Goal: Task Accomplishment & Management: Use online tool/utility

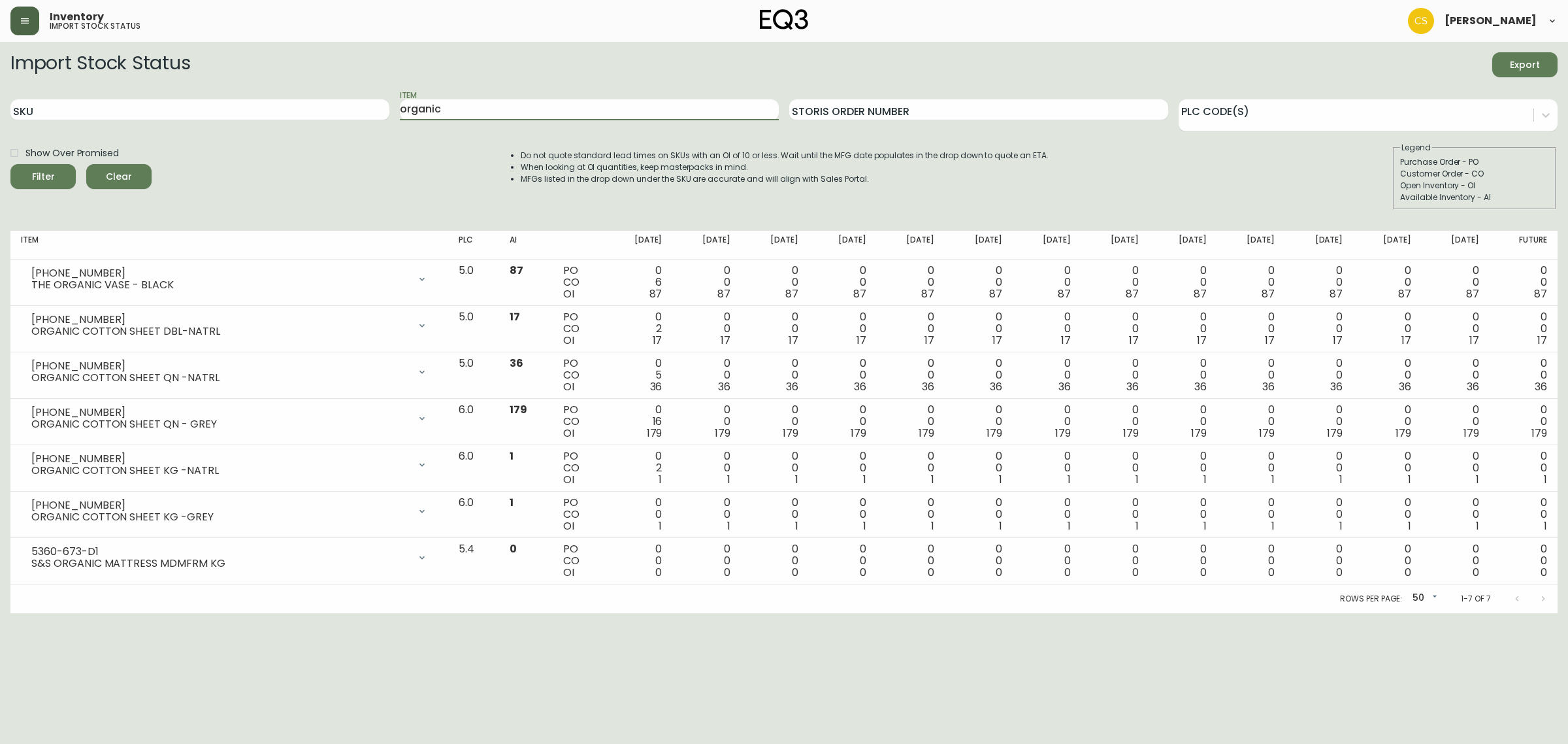
click at [28, 26] on button "button" at bounding box center [24, 20] width 28 height 28
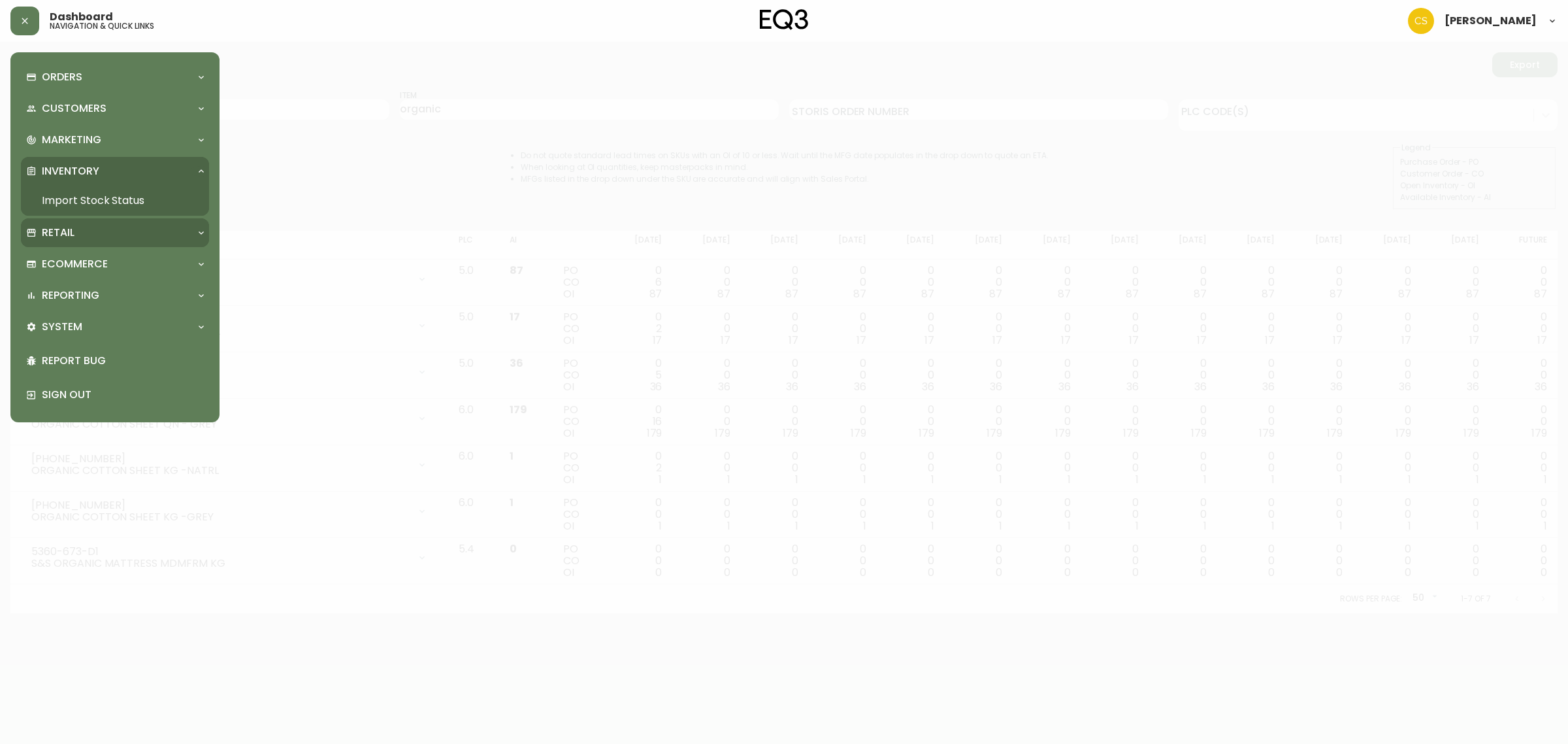
click at [72, 243] on div "Retail" at bounding box center [115, 232] width 188 height 28
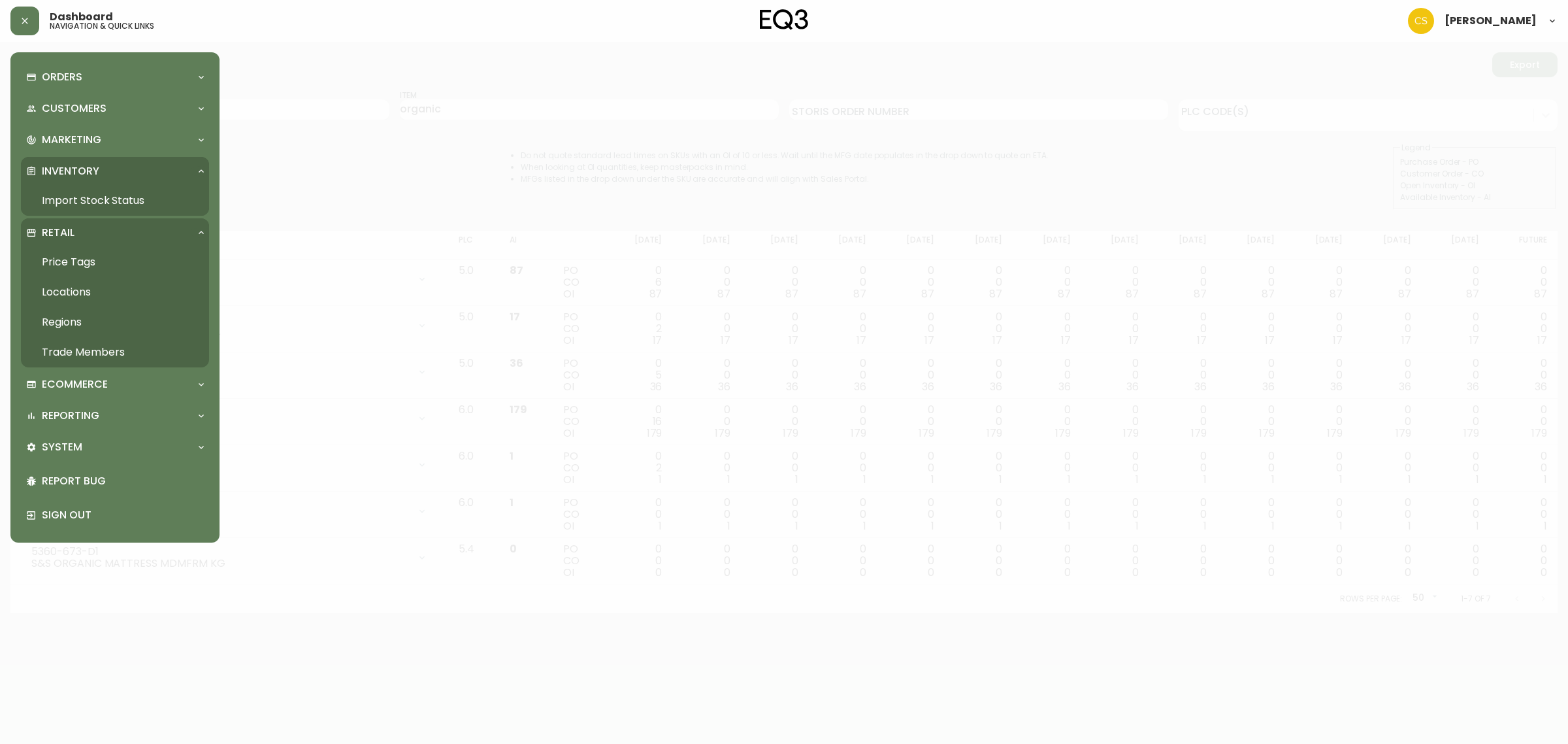
click at [76, 253] on link "Price Tags" at bounding box center [115, 261] width 188 height 30
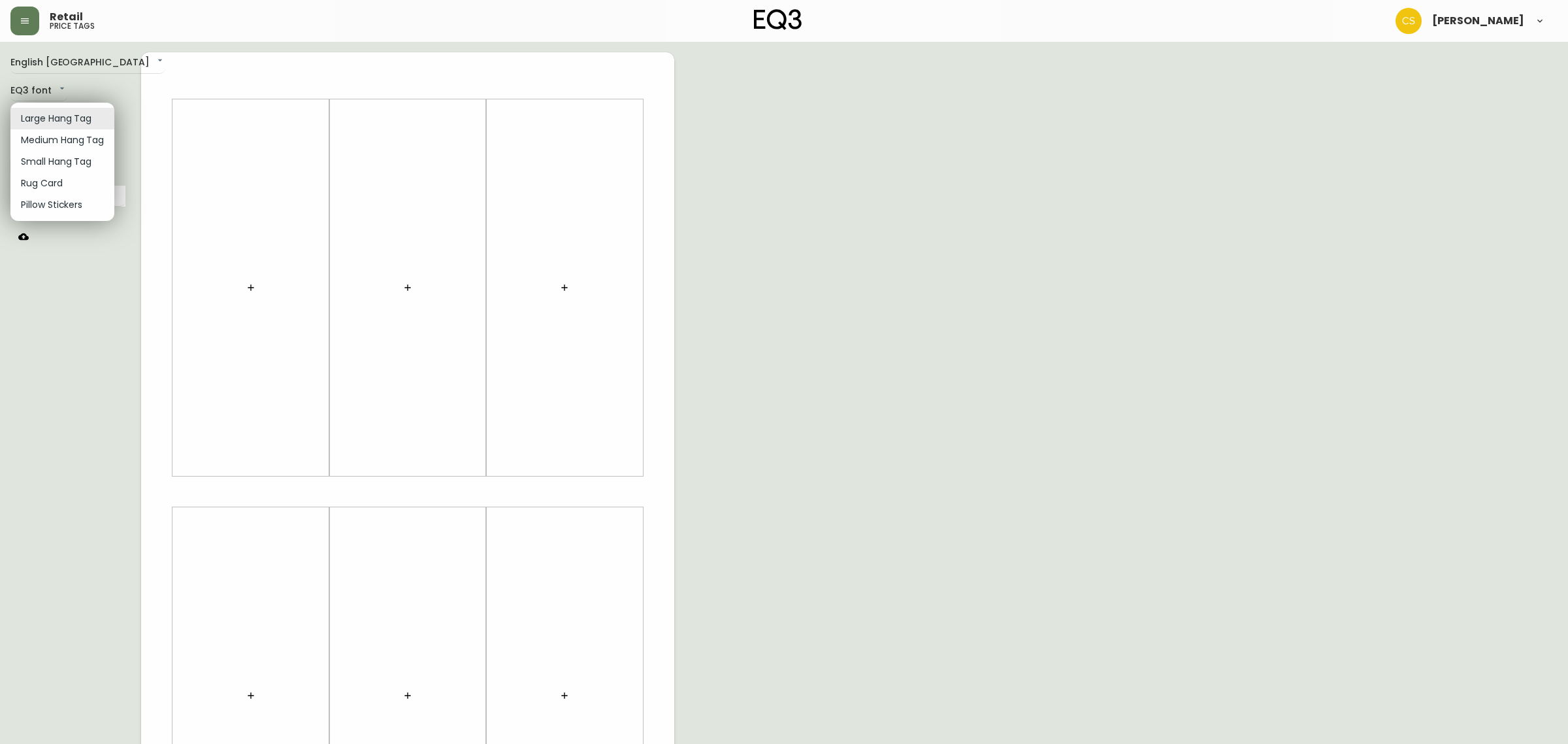
click at [64, 120] on body "Retail price tags [PERSON_NAME] English [GEOGRAPHIC_DATA] en_CA EQ3 font EQ3 La…" at bounding box center [784, 465] width 1568 height 930
click at [64, 162] on li "Small Hang Tag" at bounding box center [63, 161] width 104 height 21
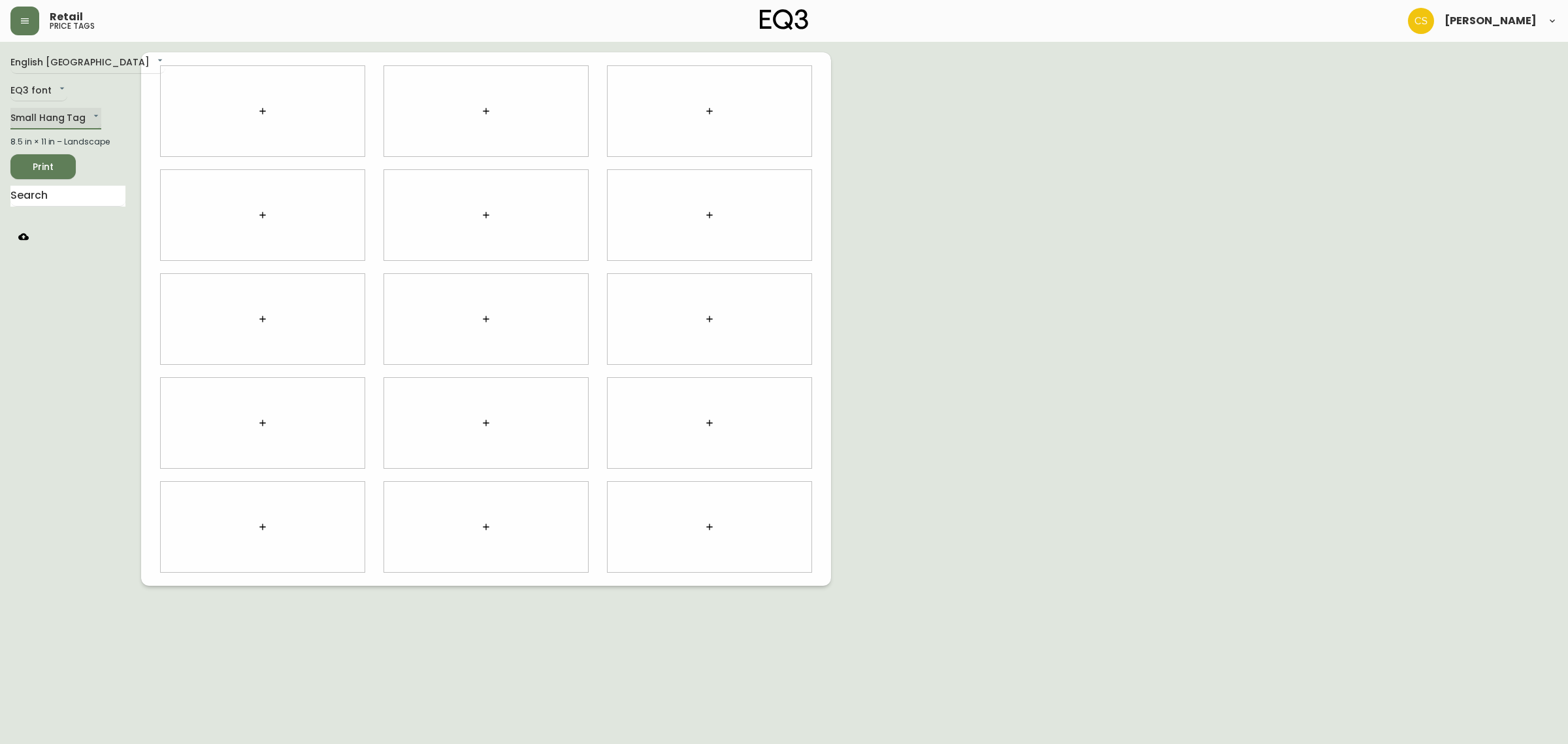
type input "small"
click at [260, 117] on button "button" at bounding box center [263, 111] width 26 height 26
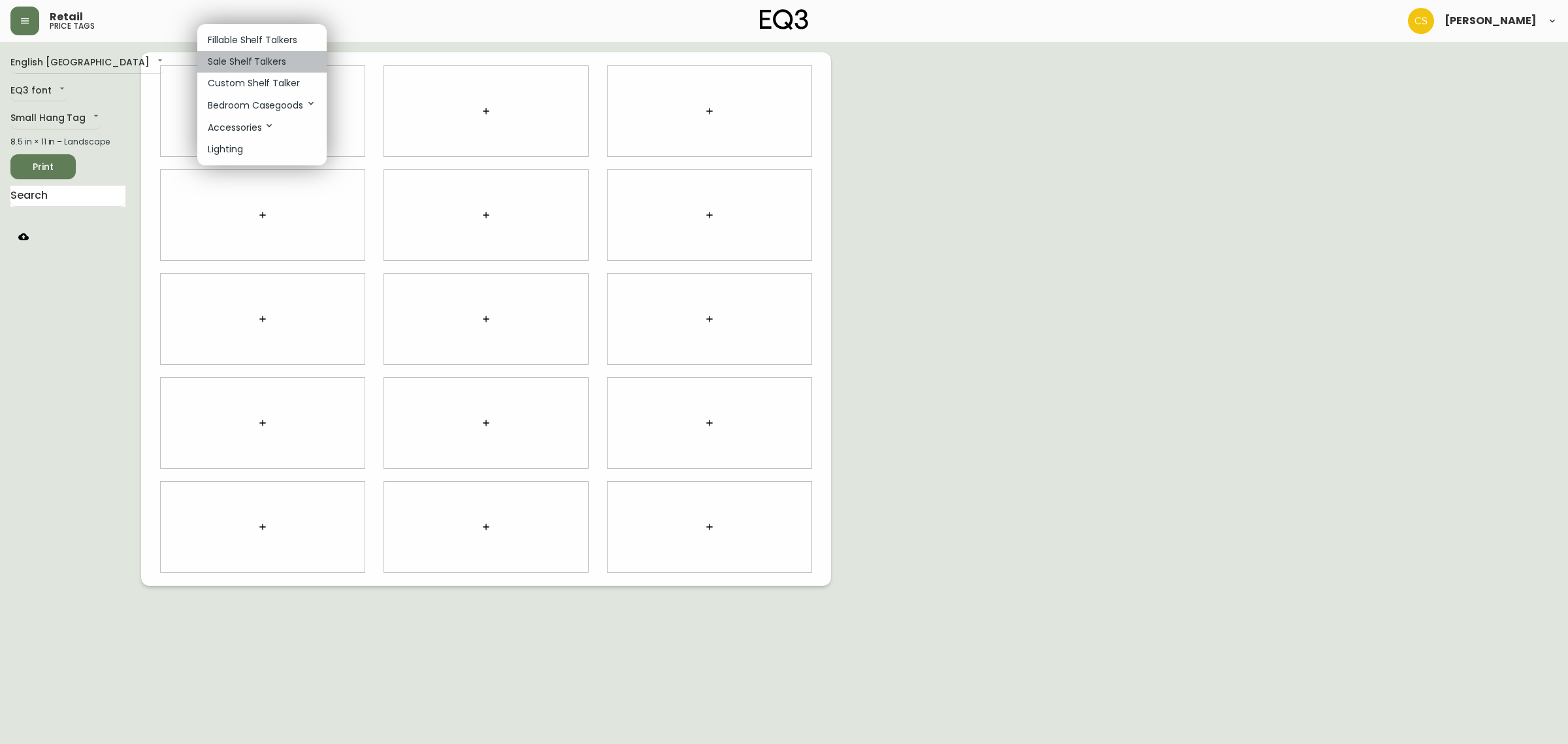
click at [245, 60] on p "Sale Shelf Talkers" at bounding box center [247, 61] width 78 height 14
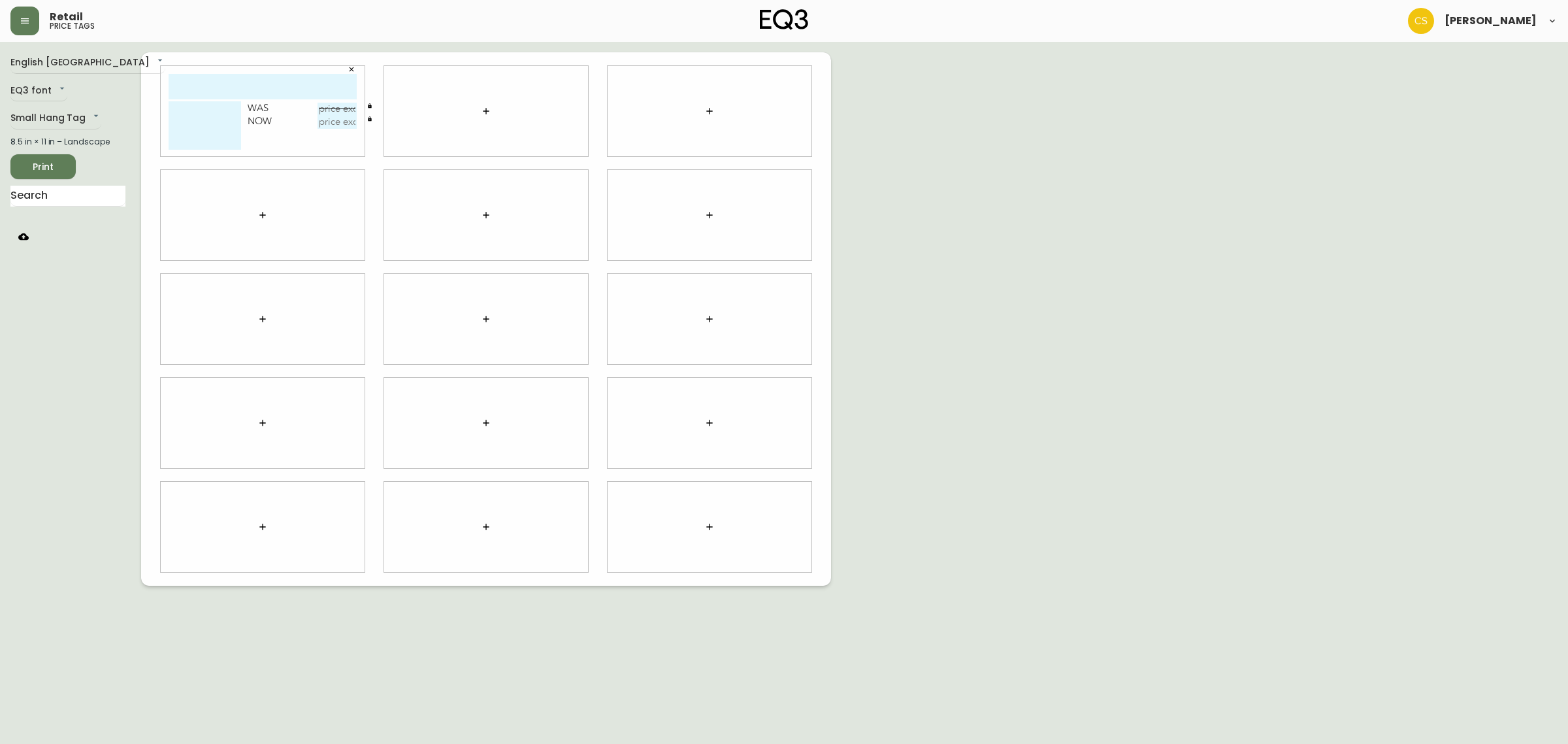
click at [269, 212] on button "button" at bounding box center [263, 215] width 26 height 26
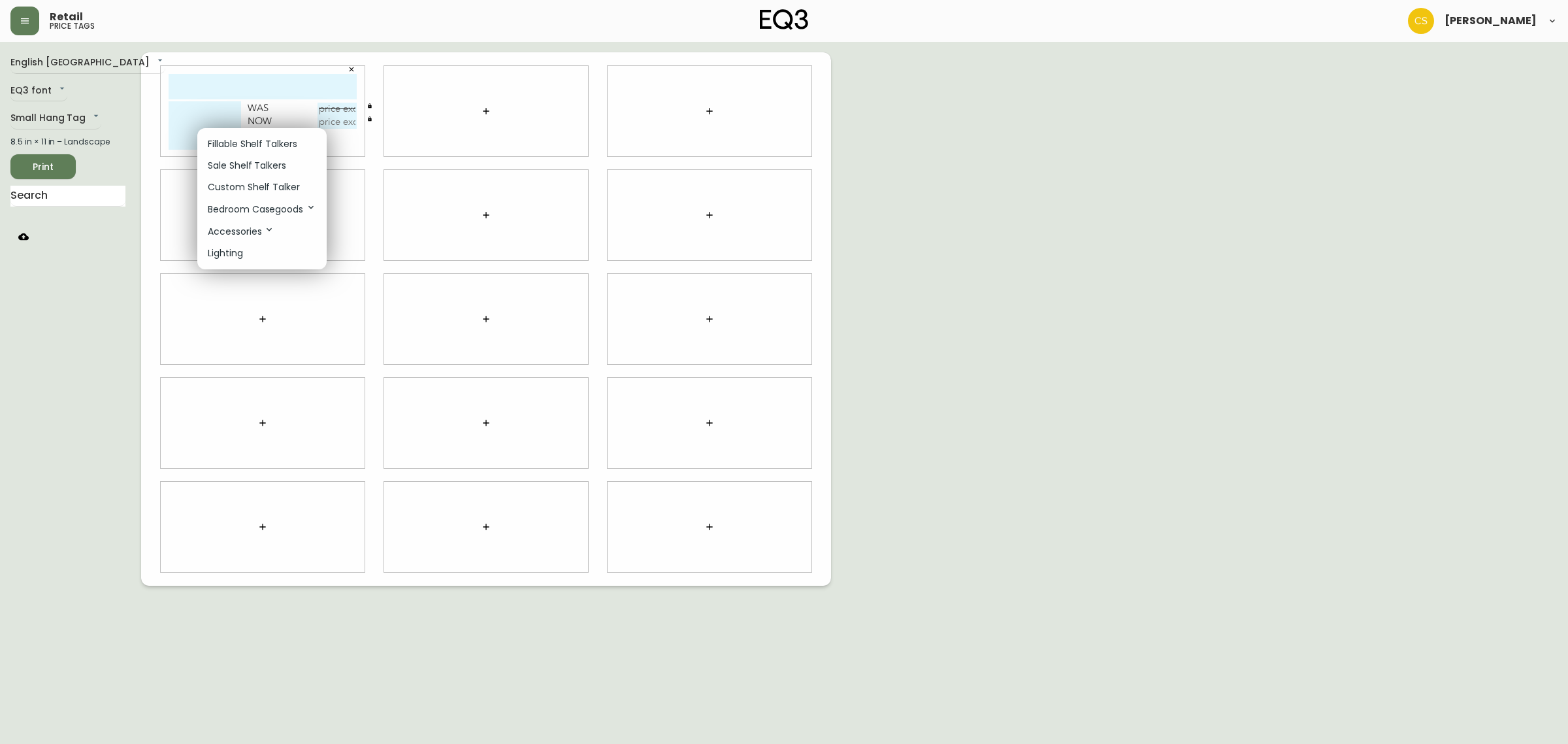
click at [253, 164] on p "Sale Shelf Talkers" at bounding box center [247, 165] width 78 height 14
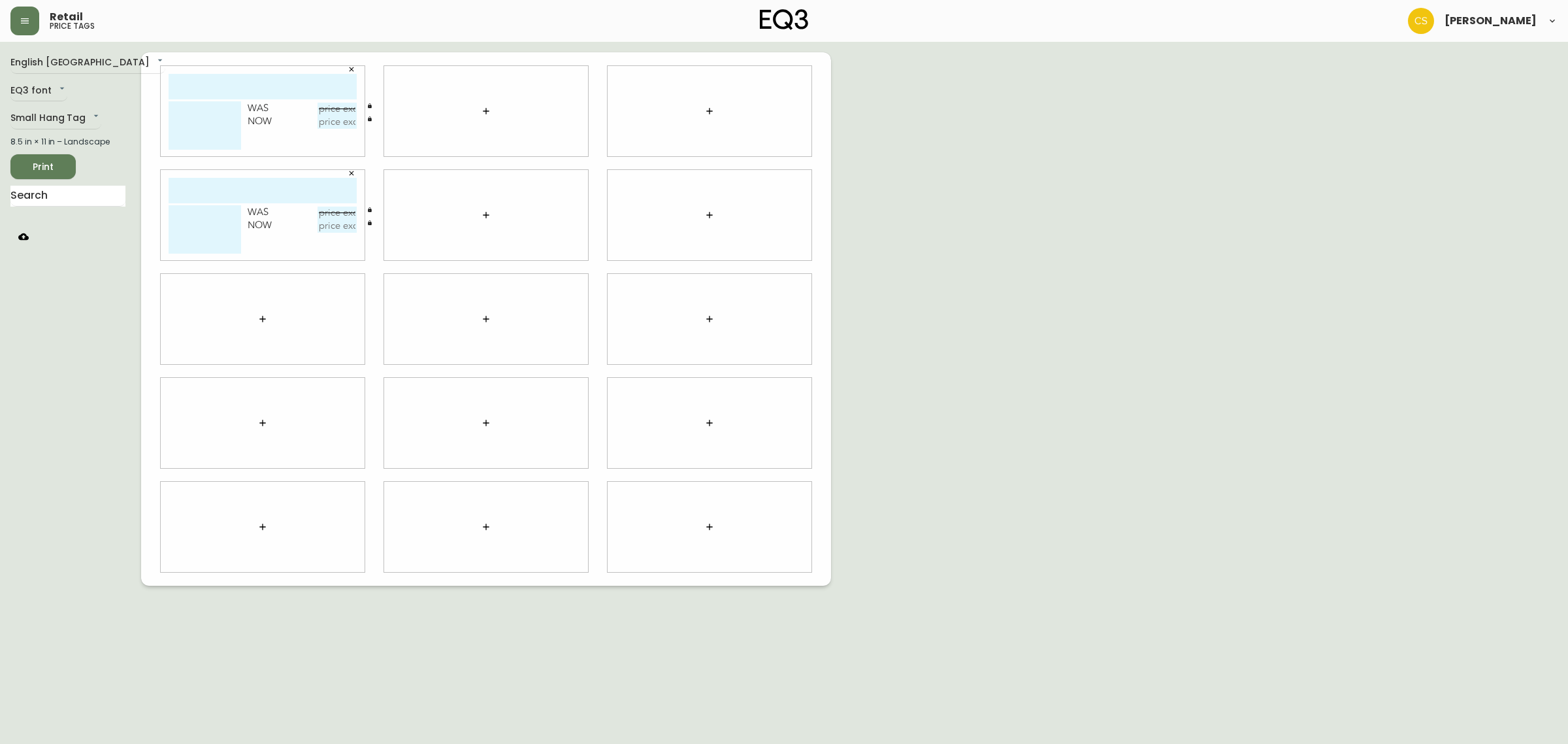
click at [217, 83] on input "text" at bounding box center [262, 86] width 188 height 25
click at [191, 91] on input "text" at bounding box center [262, 86] width 188 height 25
type input "rest-your-head"
click at [186, 103] on textarea at bounding box center [204, 125] width 72 height 48
type textarea "p"
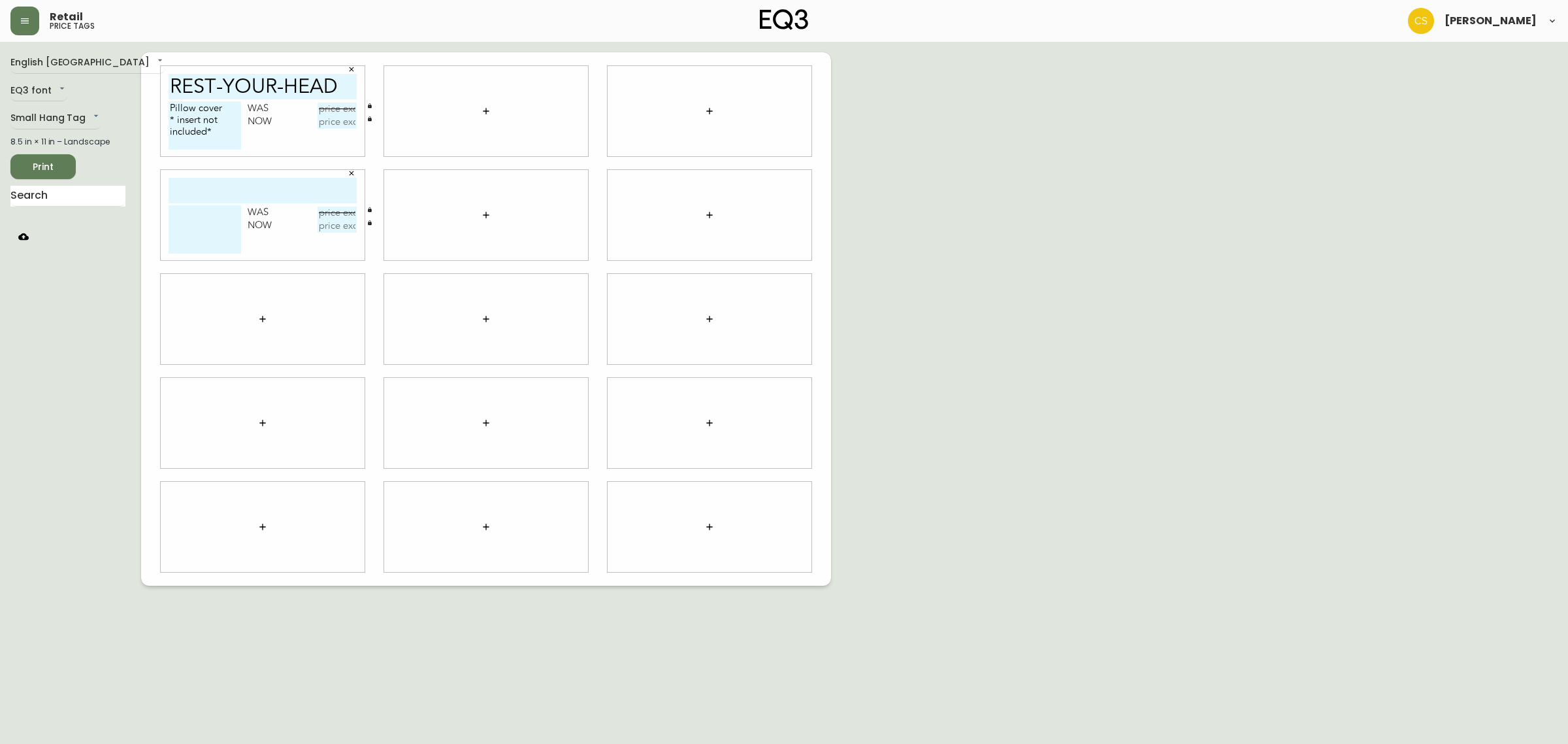
type textarea "Pillow cover * insert not included*"
click at [235, 185] on input "text" at bounding box center [262, 190] width 188 height 25
type input "vero"
type textarea "l"
drag, startPoint x: 220, startPoint y: 131, endPoint x: 161, endPoint y: 116, distance: 60.9
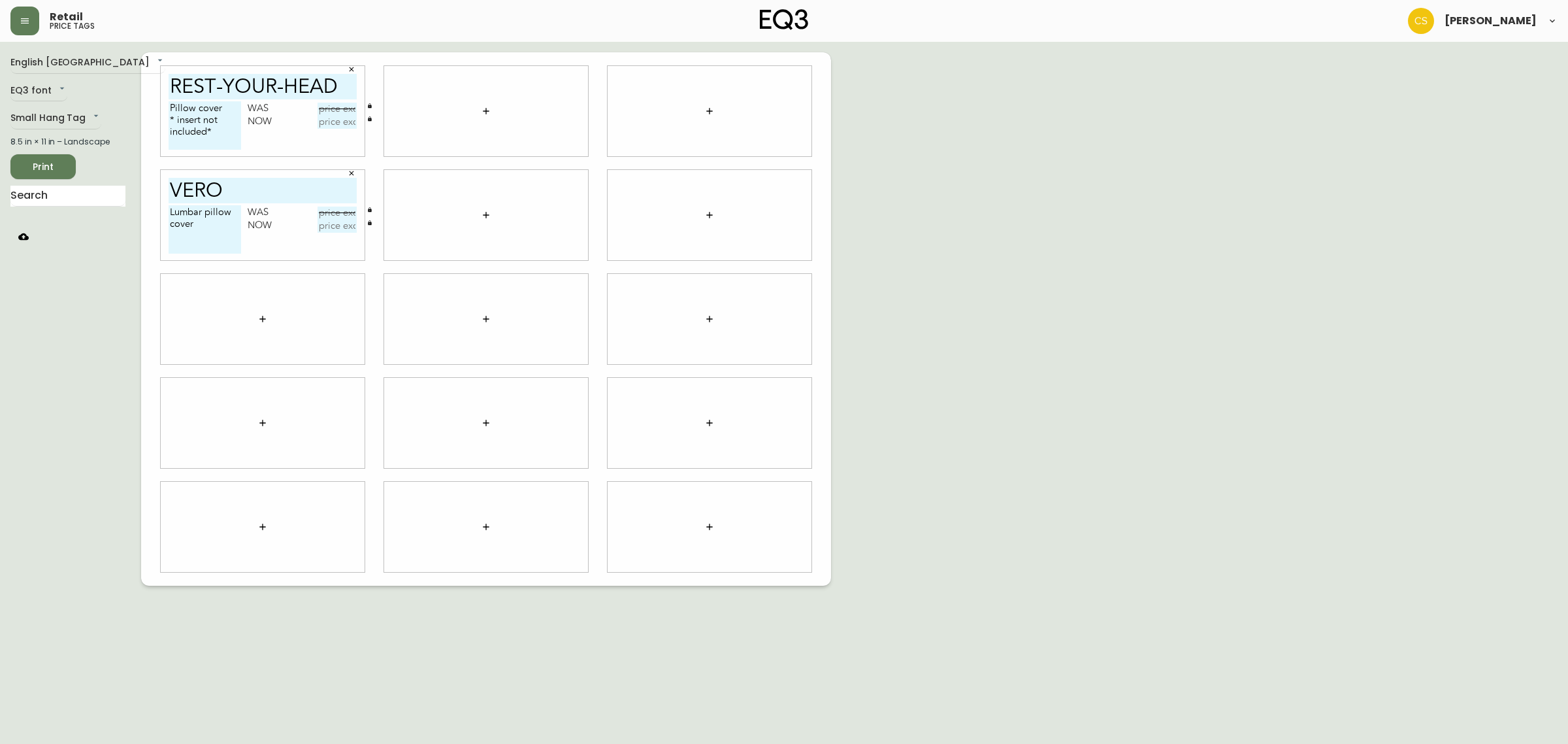
click at [161, 116] on div "rest-your-head Pillow cover * insert not included* Was Now" at bounding box center [262, 111] width 203 height 90
click at [210, 222] on textarea "Lumbar pillow cover" at bounding box center [204, 229] width 72 height 48
paste textarea "* insert not included*"
type textarea "Lumbar pillow cover * insert not included*"
click at [337, 105] on input "text" at bounding box center [337, 109] width 39 height 13
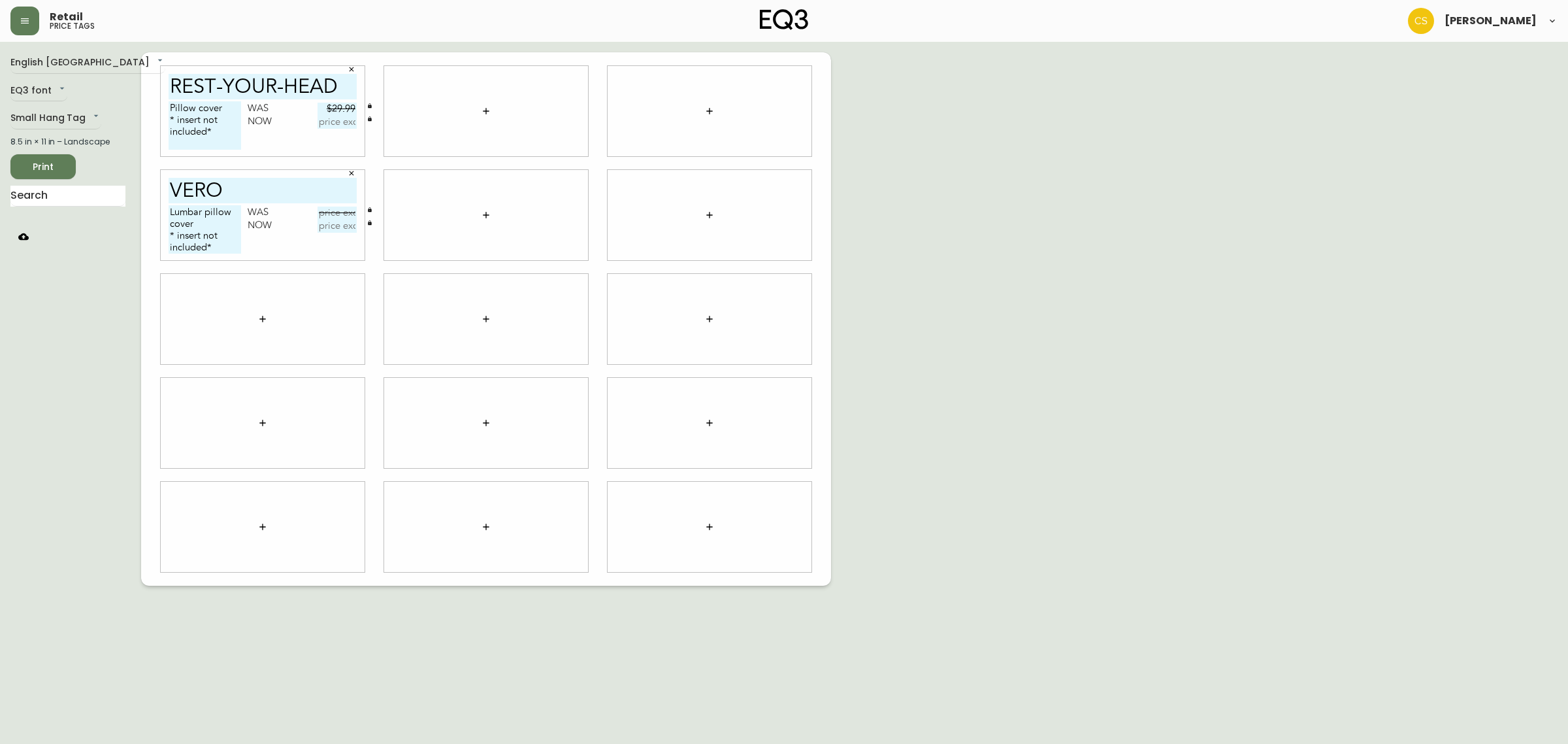
type input "$29.99"
click at [334, 123] on input "text" at bounding box center [337, 122] width 39 height 13
type input "$4"
type input "$14.99"
click at [341, 212] on input "text" at bounding box center [337, 213] width 39 height 13
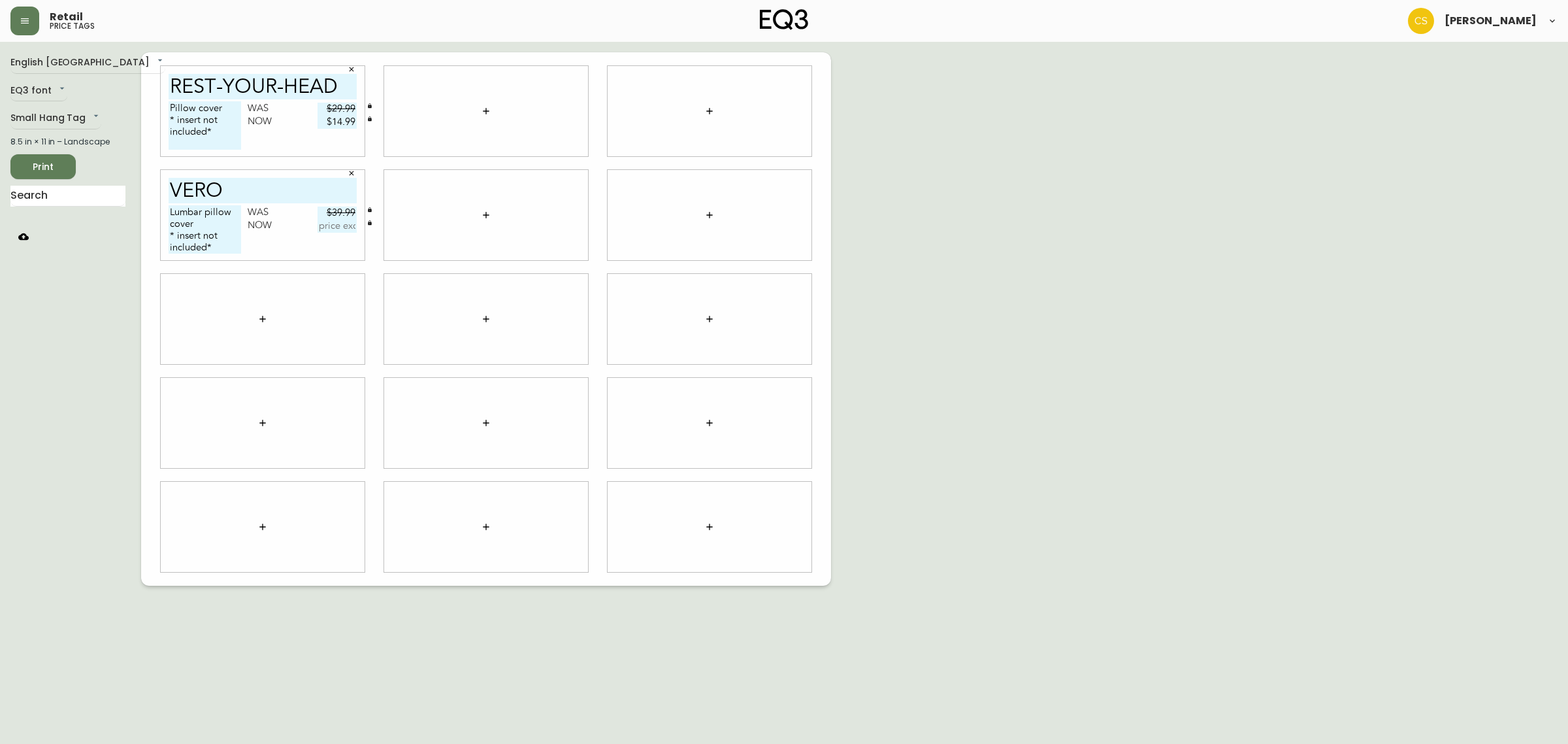
type input "$39.99"
type input "$19.95"
click at [939, 306] on div "English Canada en_CA EQ3 font EQ3 Small Hang Tag small 8.5 in × 11 in – Landsca…" at bounding box center [784, 318] width 1547 height 533
drag, startPoint x: 67, startPoint y: 196, endPoint x: 0, endPoint y: 196, distance: 67.0
click at [0, 196] on main "English Canada en_CA EQ3 font EQ3 Small Hang Tag small 8.5 in × 11 in – Landsca…" at bounding box center [784, 313] width 1568 height 544
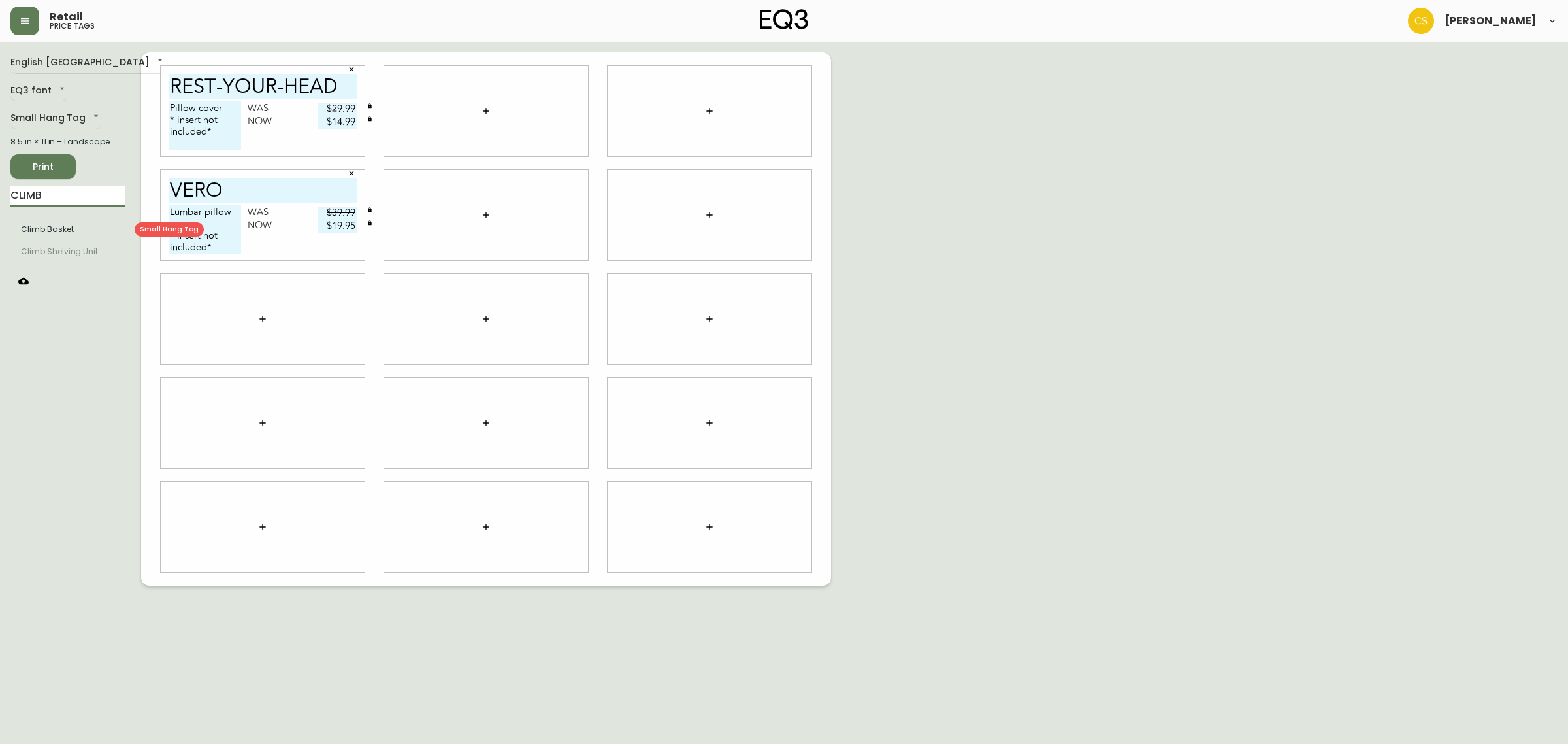
type input "CLIMB"
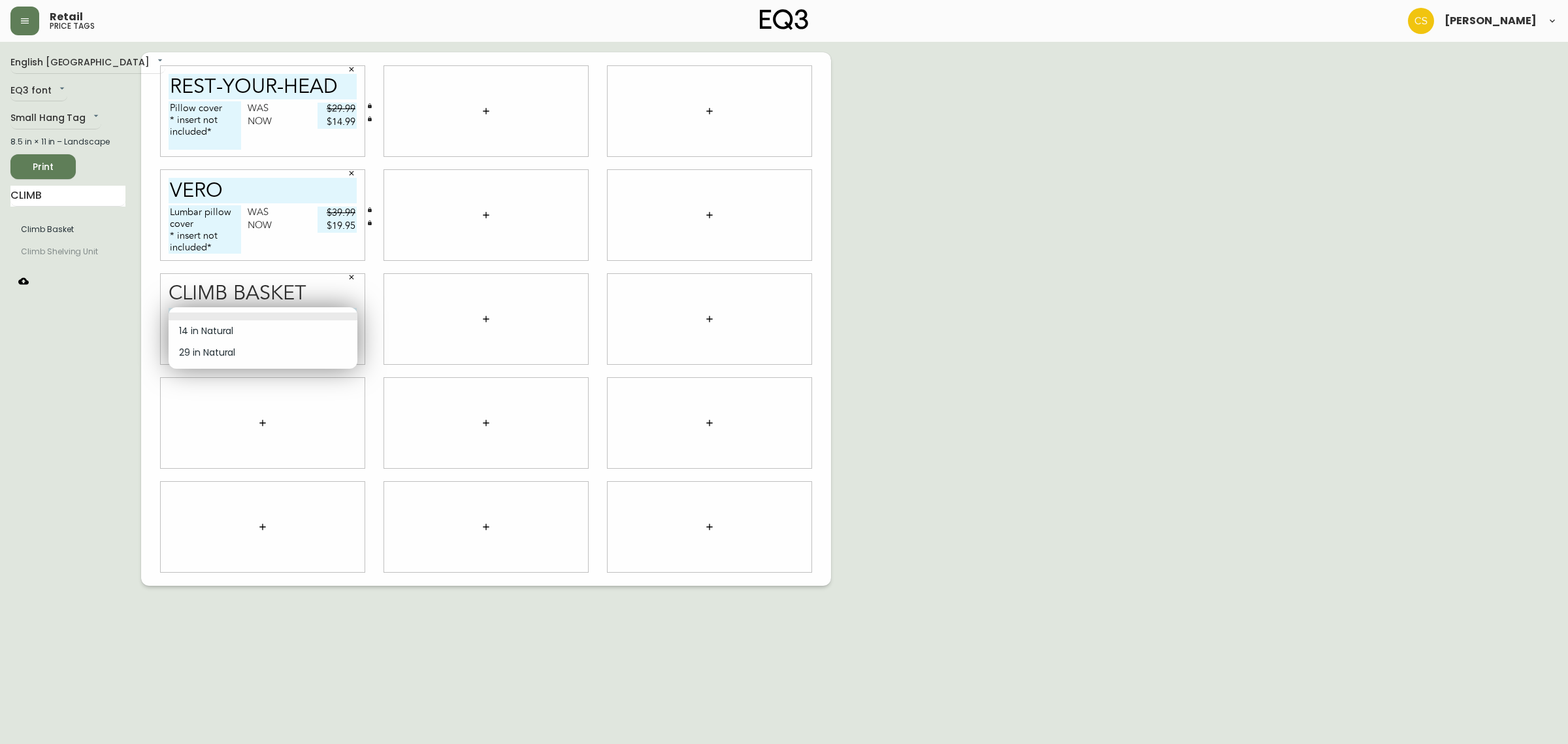
click at [278, 319] on body "Retail price tags [PERSON_NAME] English [GEOGRAPHIC_DATA] en_CA EQ3 font EQ3 Sm…" at bounding box center [784, 292] width 1568 height 585
click at [236, 335] on li "14 in Natural" at bounding box center [263, 330] width 189 height 21
type input "0"
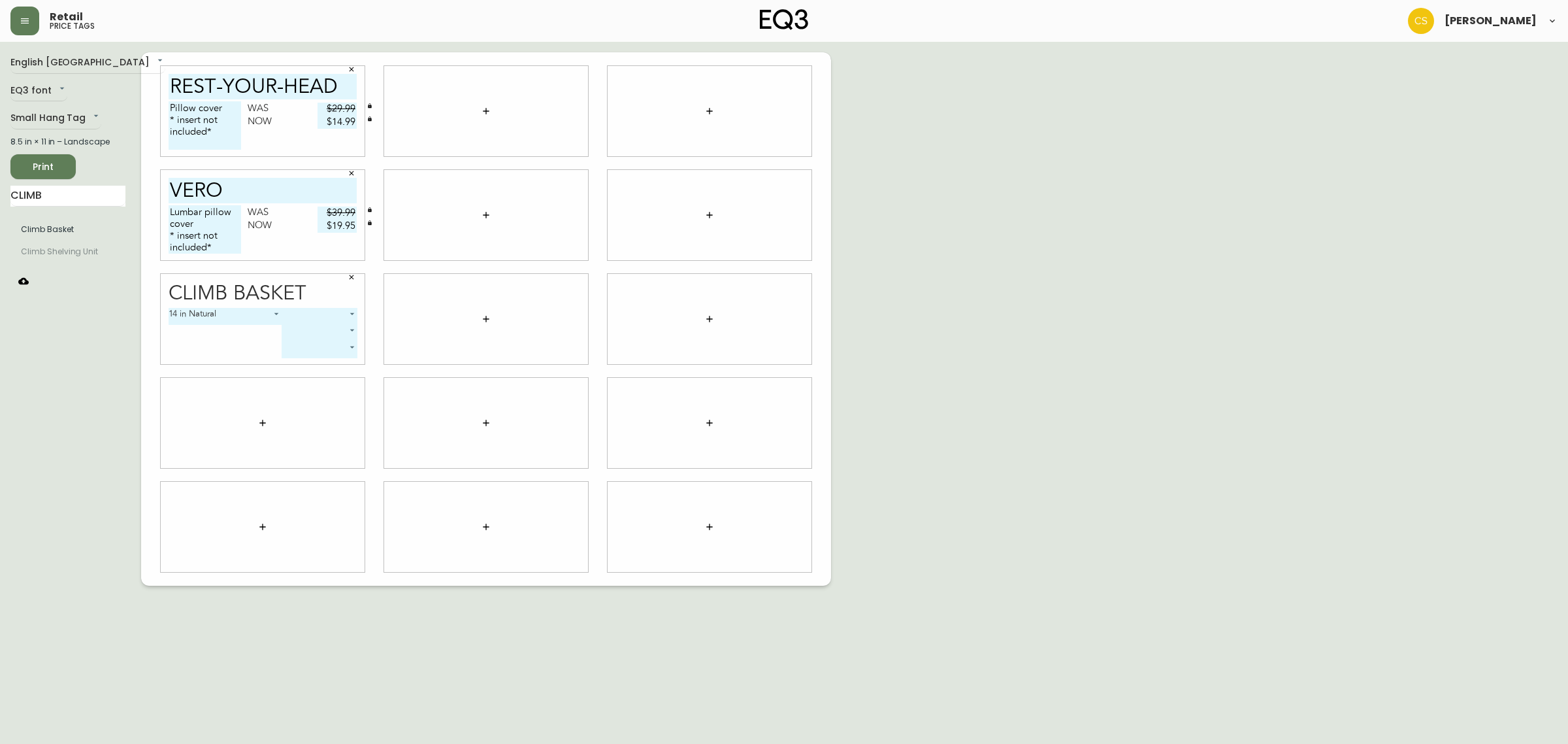
click at [344, 311] on body "Retail price tags [PERSON_NAME] English [GEOGRAPHIC_DATA] en_CA EQ3 font EQ3 Sm…" at bounding box center [784, 292] width 1568 height 585
click at [307, 348] on li "Deep" at bounding box center [318, 352] width 76 height 21
type input "1"
click at [311, 418] on body "Retail price tags [PERSON_NAME] English Canada en_CA EQ3 font EQ3 Small Hang Ta…" at bounding box center [784, 292] width 1568 height 585
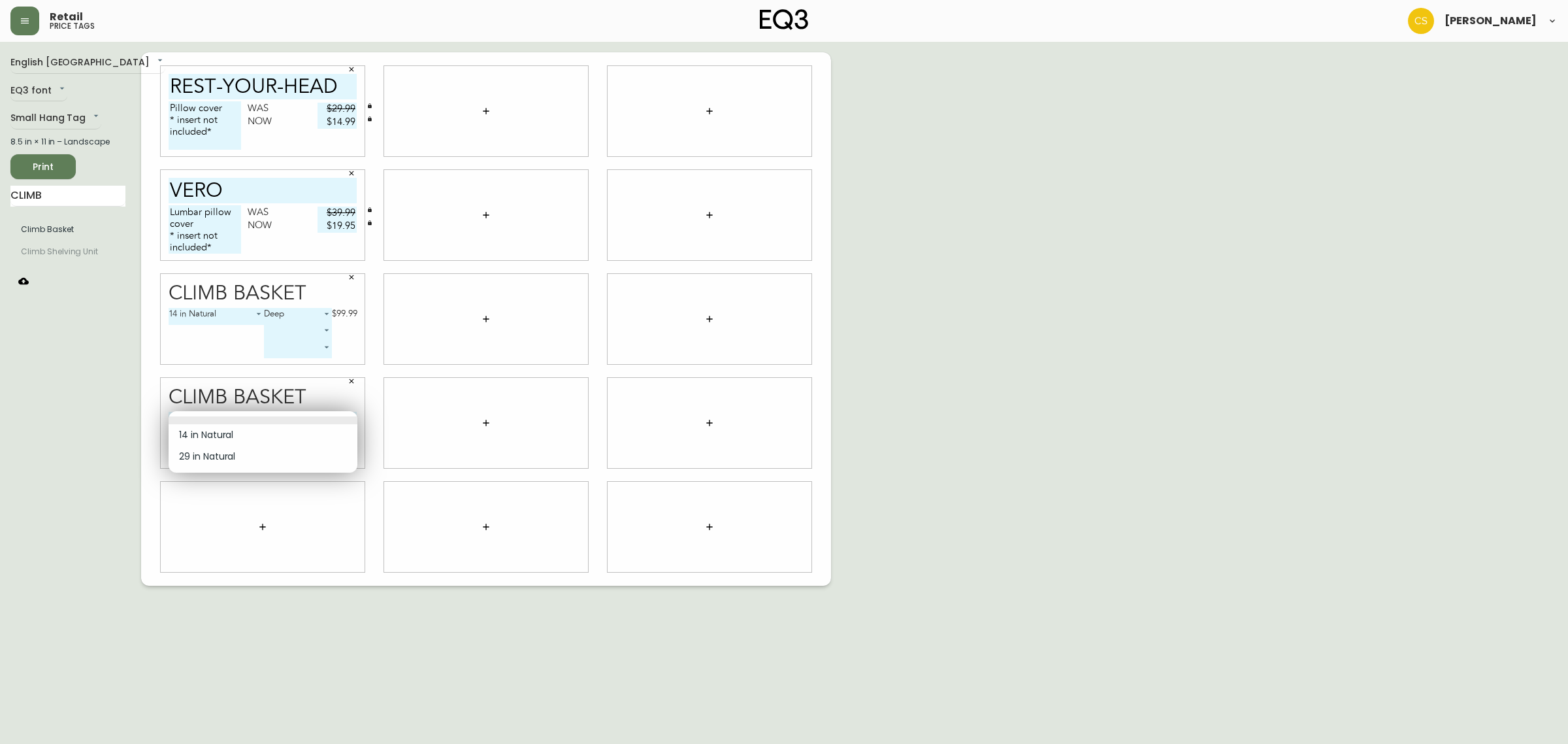
click at [239, 436] on li "14 in Natural" at bounding box center [263, 435] width 189 height 21
type input "0"
click at [331, 420] on body "Retail price tags [PERSON_NAME] English Canada en_CA EQ3 font EQ3 Small Hang Ta…" at bounding box center [784, 292] width 1568 height 585
click at [325, 431] on li "Shallow" at bounding box center [318, 435] width 76 height 21
type input "0"
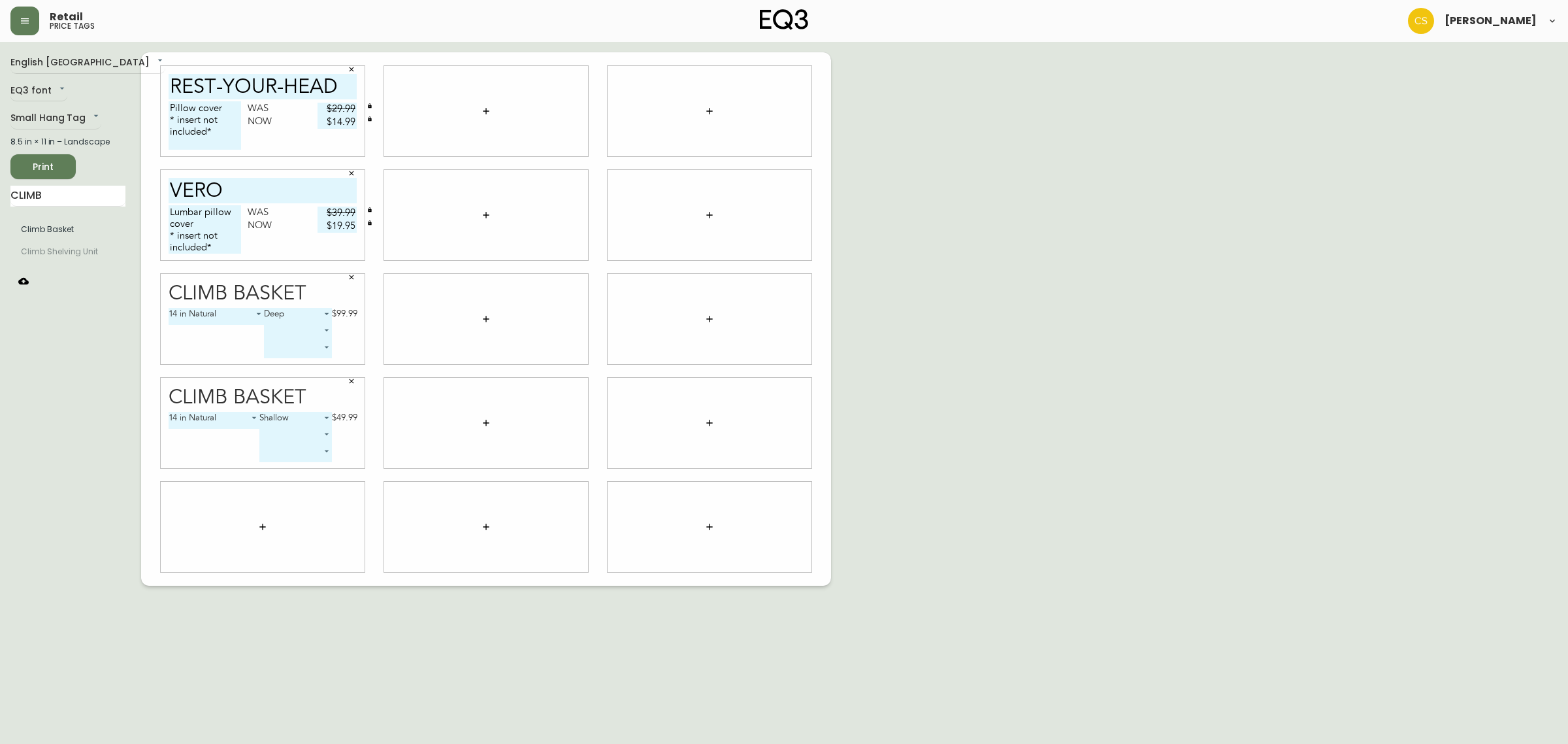
click at [923, 482] on div "English Canada en_CA EQ3 font EQ3 Small Hang Tag small 8.5 in × 11 in – Landsca…" at bounding box center [784, 318] width 1547 height 533
click at [992, 346] on div "English Canada en_CA EQ3 font EQ3 Small Hang Tag small 8.5 in × 11 in – Landsca…" at bounding box center [784, 318] width 1547 height 533
click at [267, 529] on icon "button" at bounding box center [262, 527] width 11 height 11
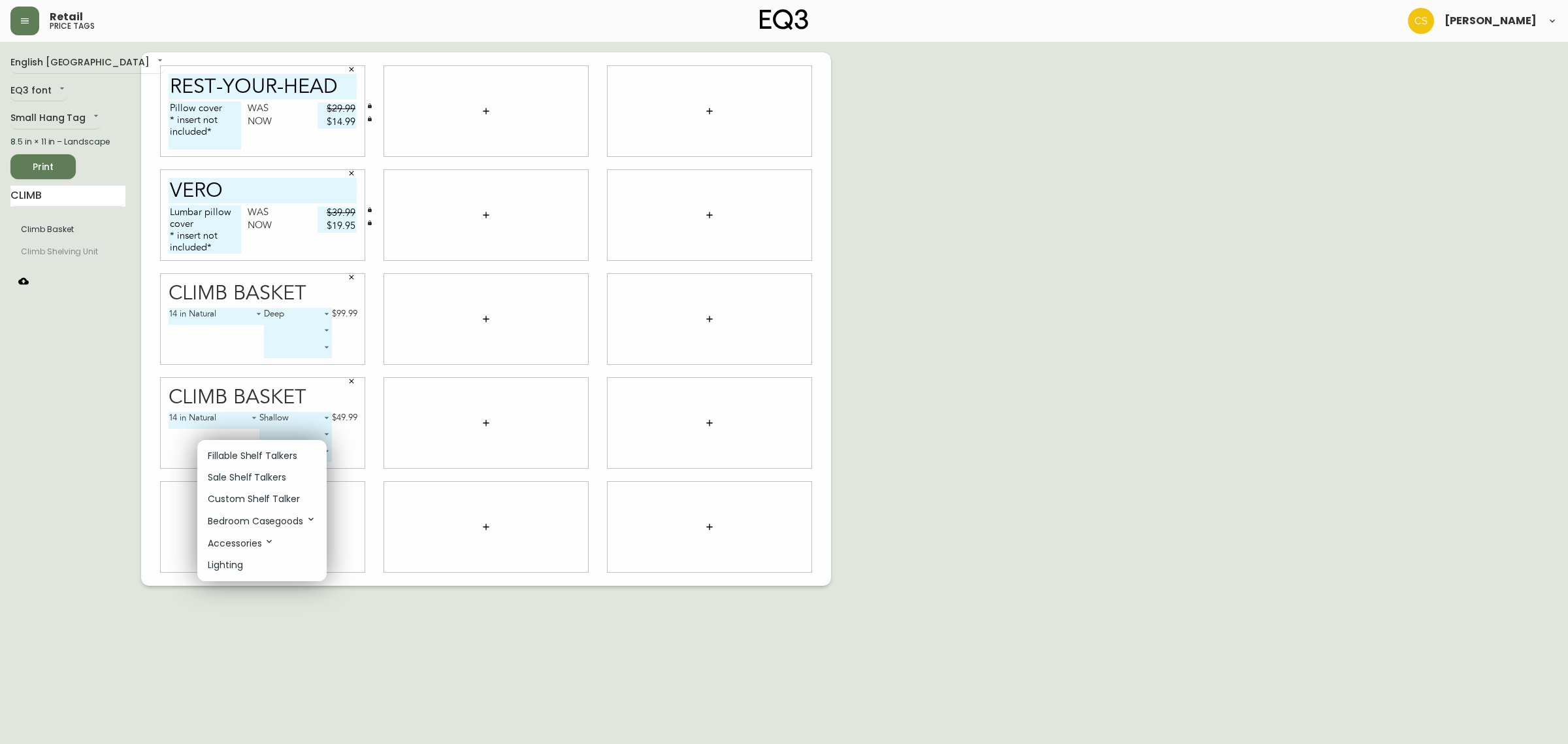
click at [247, 475] on p "Sale Shelf Talkers" at bounding box center [247, 477] width 78 height 14
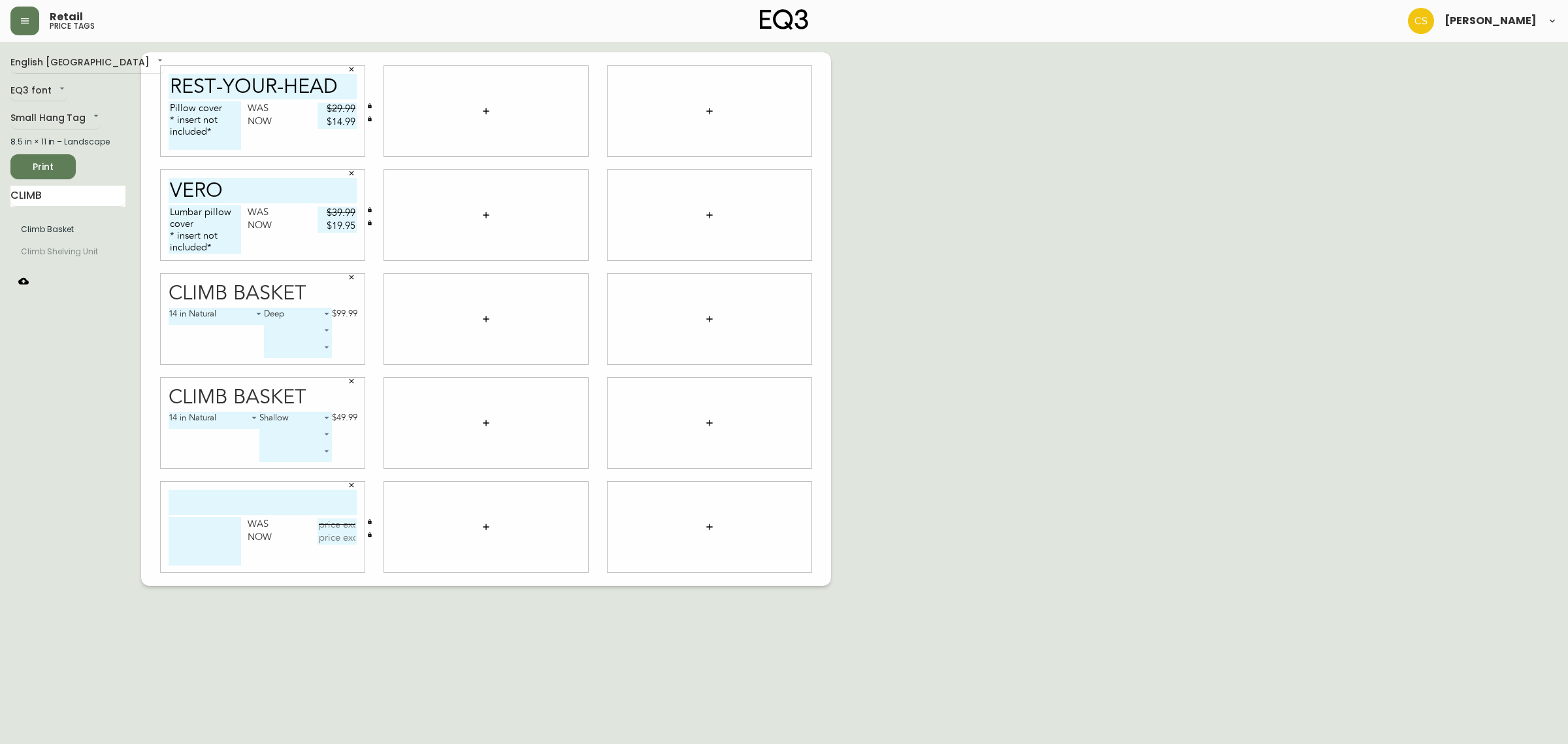
click at [250, 497] on input "text" at bounding box center [262, 501] width 188 height 25
type input "[PERSON_NAME]"
click at [188, 532] on textarea at bounding box center [204, 540] width 72 height 48
type textarea "Wall lamp"
click at [356, 521] on input "text" at bounding box center [337, 525] width 39 height 13
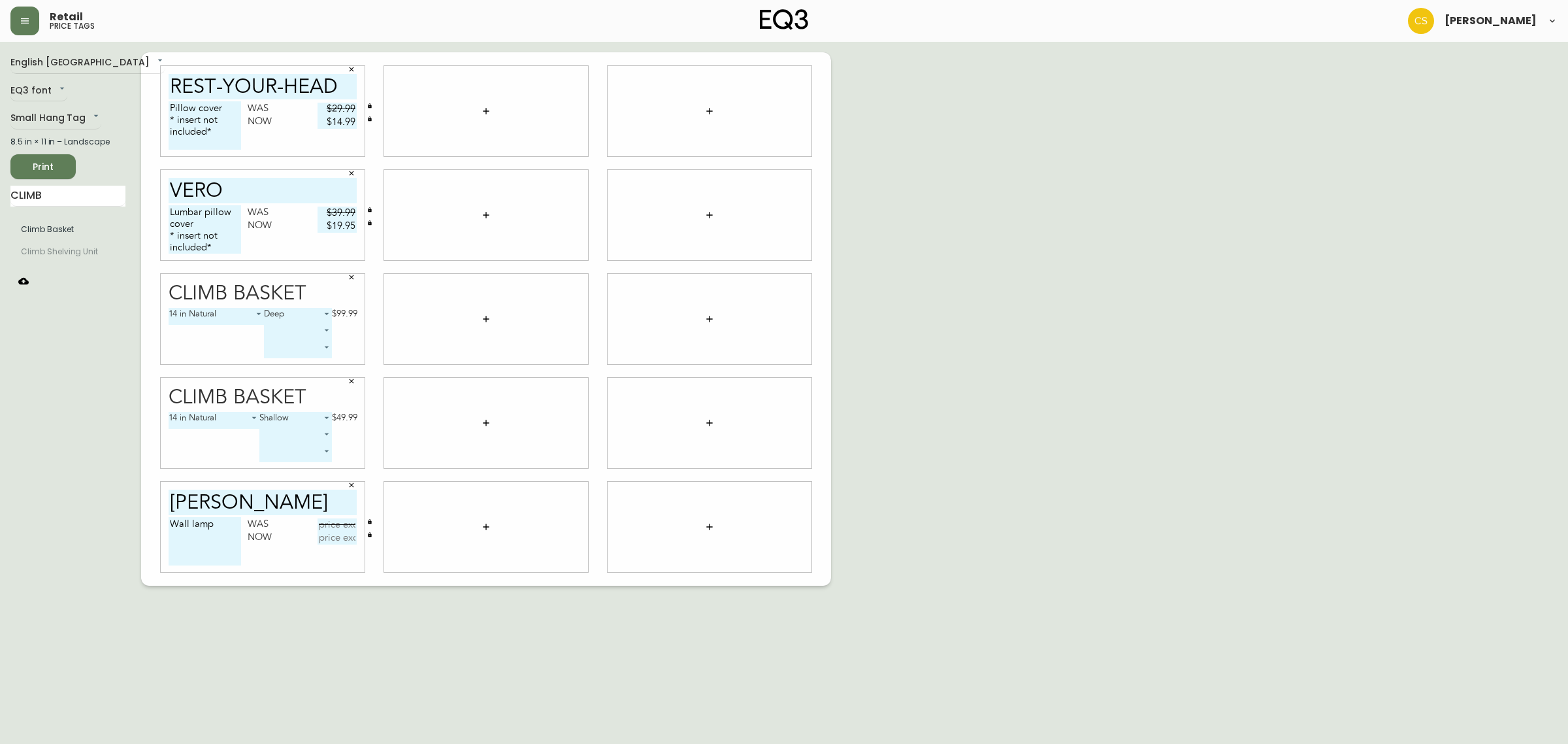
click at [326, 523] on input "text" at bounding box center [337, 525] width 39 height 13
type input "$249.99"
type input "$125"
click at [896, 358] on div "English [GEOGRAPHIC_DATA] en_CA EQ3 font EQ3 Small Hang Tag small 8.5 in × 11 i…" at bounding box center [784, 318] width 1547 height 533
drag, startPoint x: 58, startPoint y: 193, endPoint x: 0, endPoint y: 190, distance: 58.1
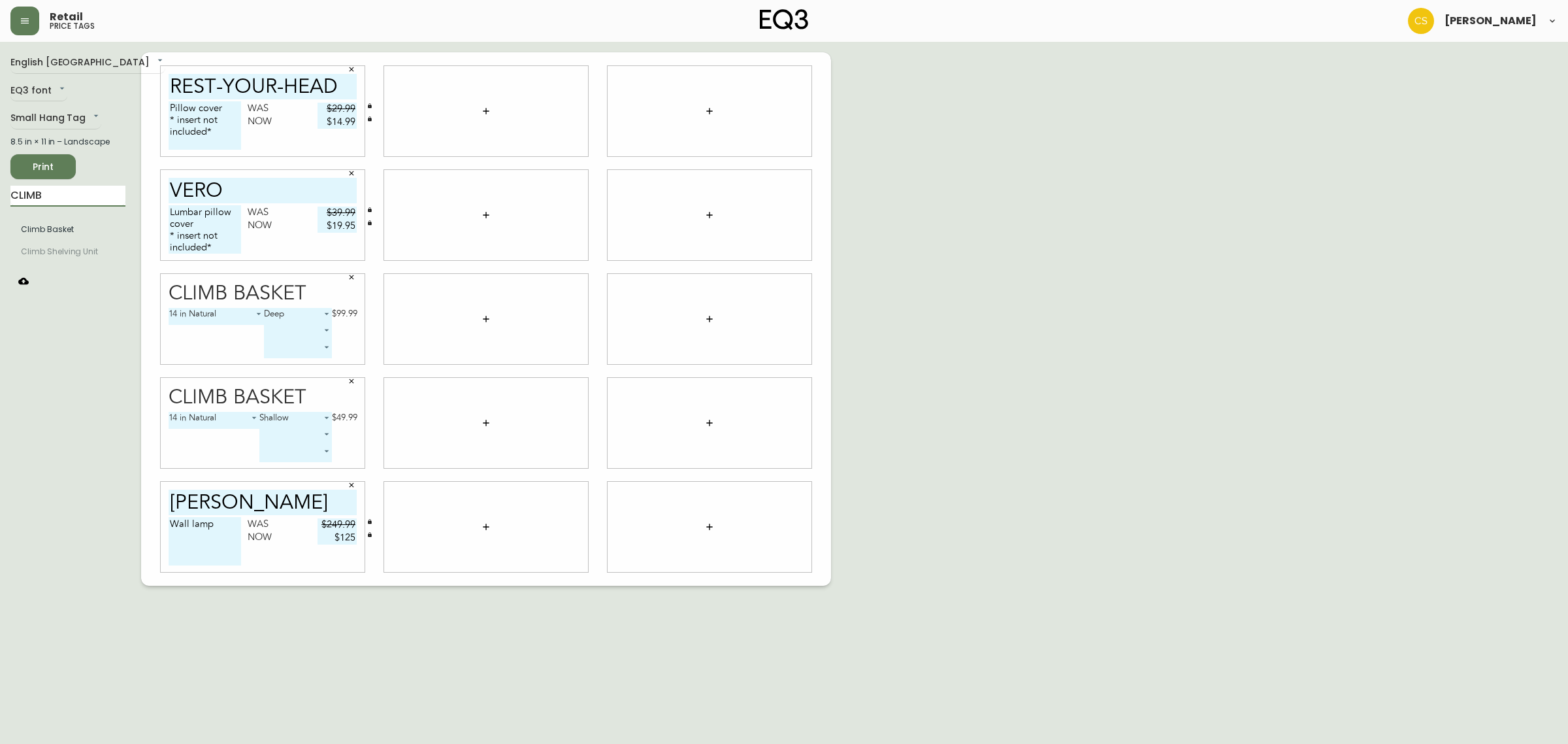
click at [0, 190] on main "English [GEOGRAPHIC_DATA] en_CA EQ3 font EQ3 Small Hang Tag small 8.5 in × 11 i…" at bounding box center [784, 313] width 1568 height 544
type input "sau"
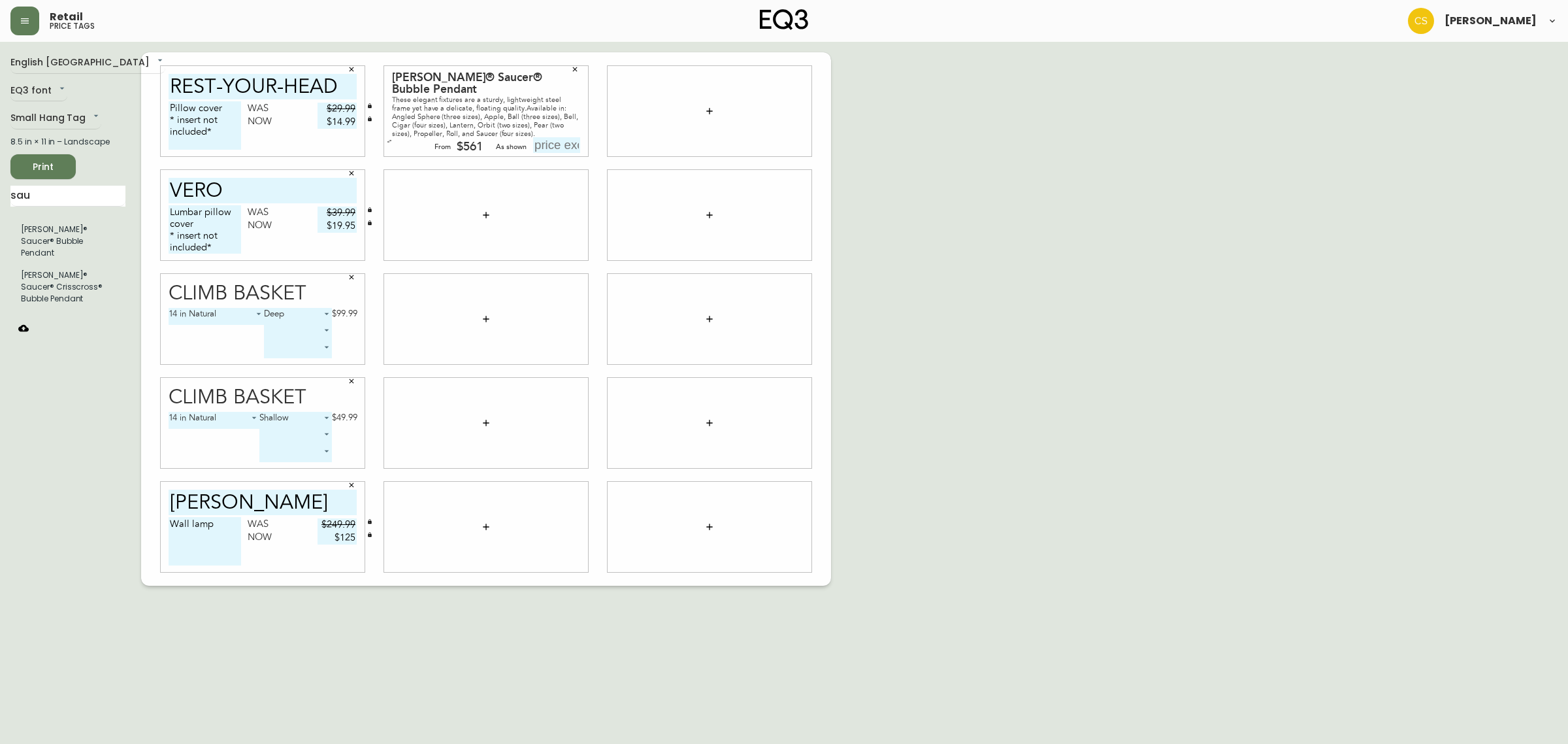
click at [540, 146] on input "text" at bounding box center [557, 145] width 47 height 15
type input "$915"
